Goal: Information Seeking & Learning: Learn about a topic

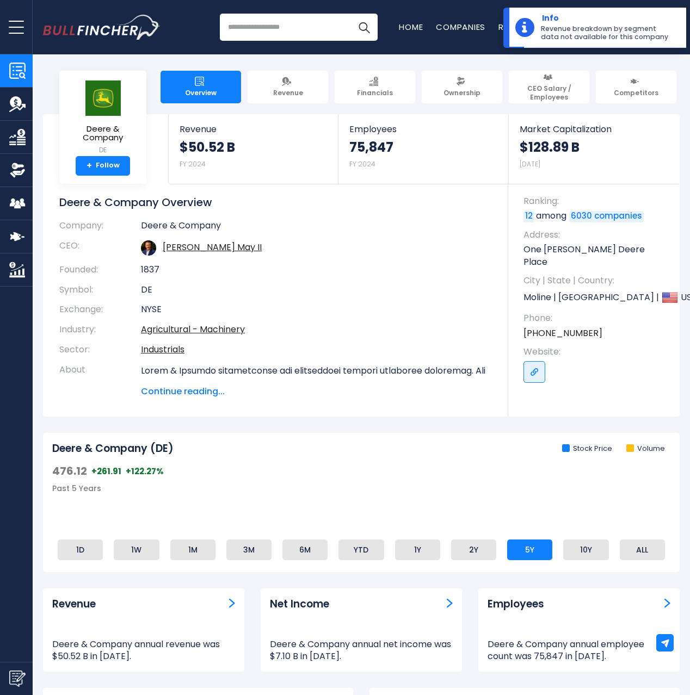
click at [347, 267] on td "1837" at bounding box center [316, 270] width 351 height 20
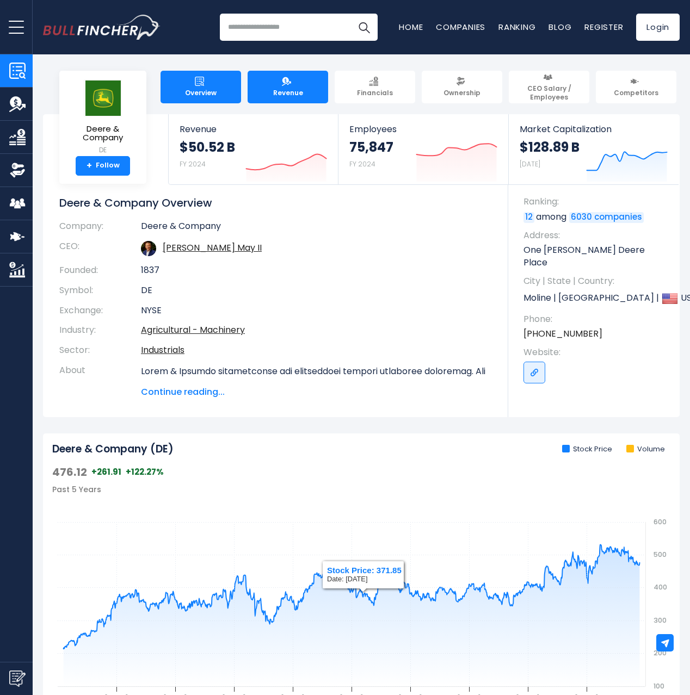
click at [295, 90] on span "Revenue" at bounding box center [288, 93] width 30 height 9
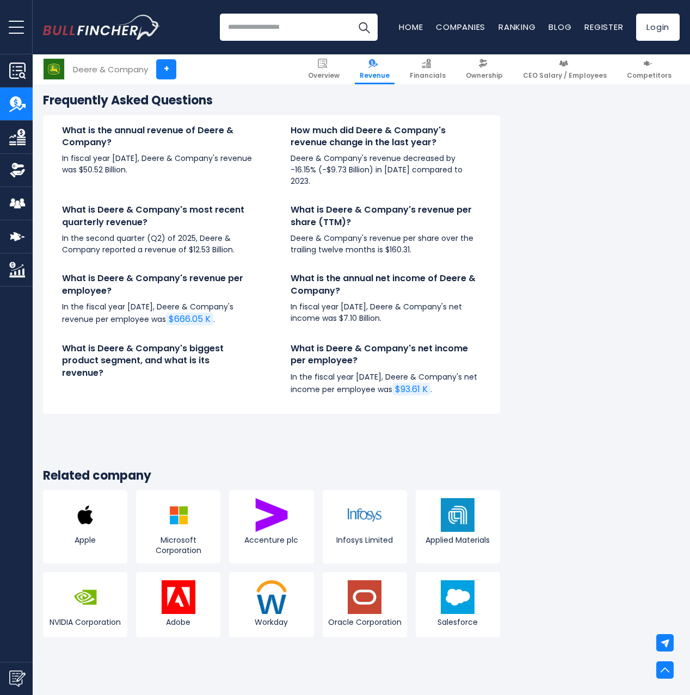
scroll to position [2992, 0]
